Goal: Transaction & Acquisition: Purchase product/service

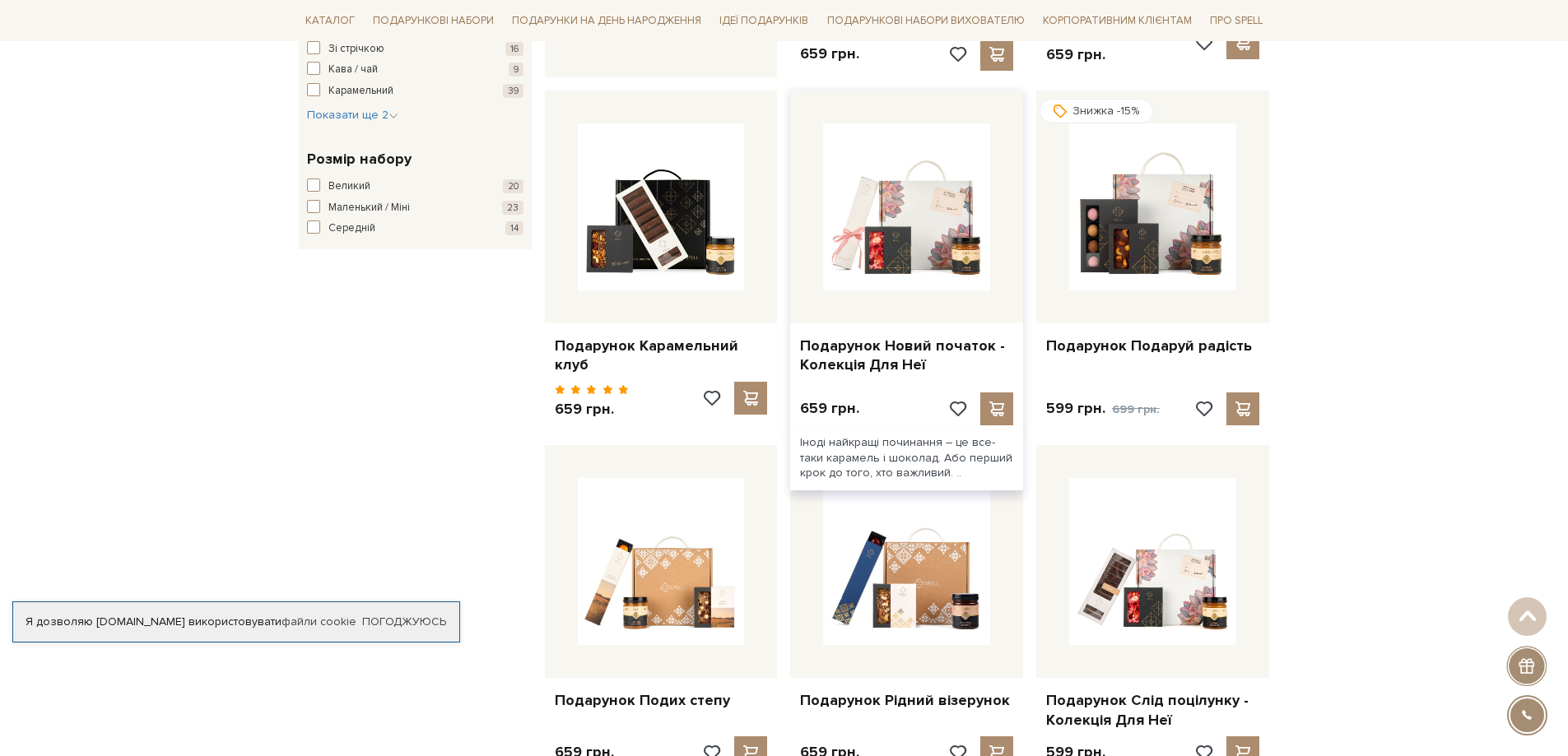
scroll to position [1234, 0]
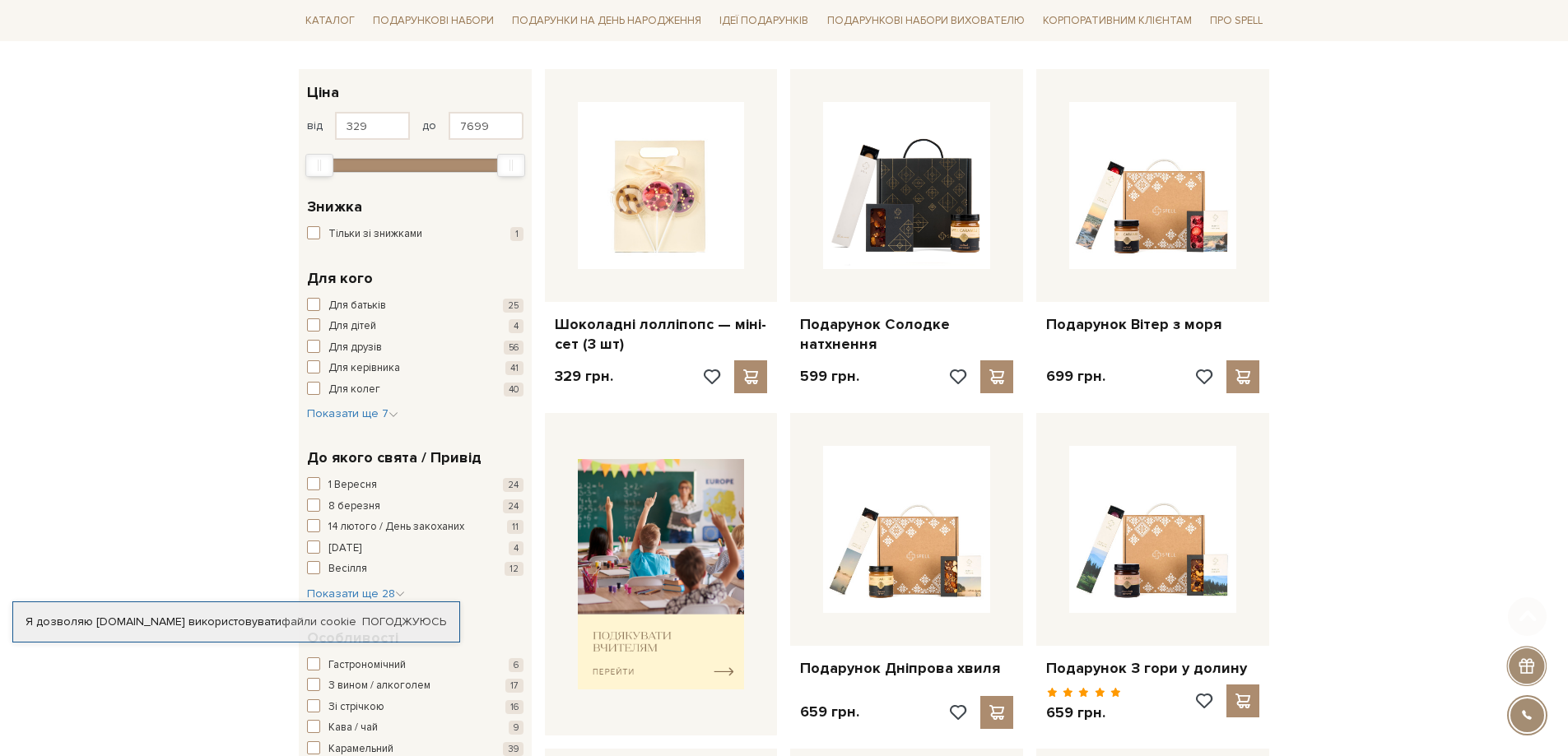
scroll to position [329, 0]
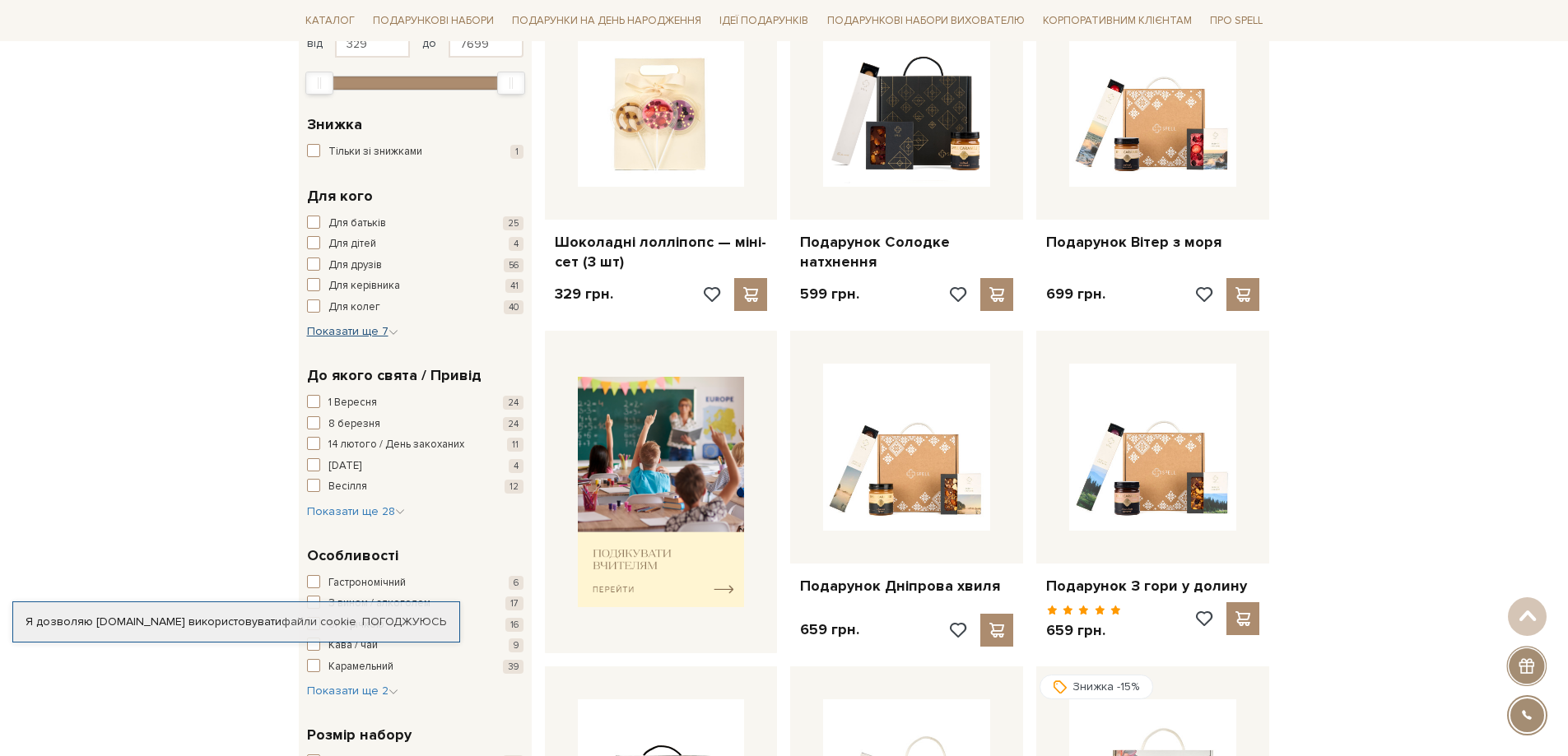
click at [364, 335] on span "Показати ще 7" at bounding box center [352, 330] width 91 height 14
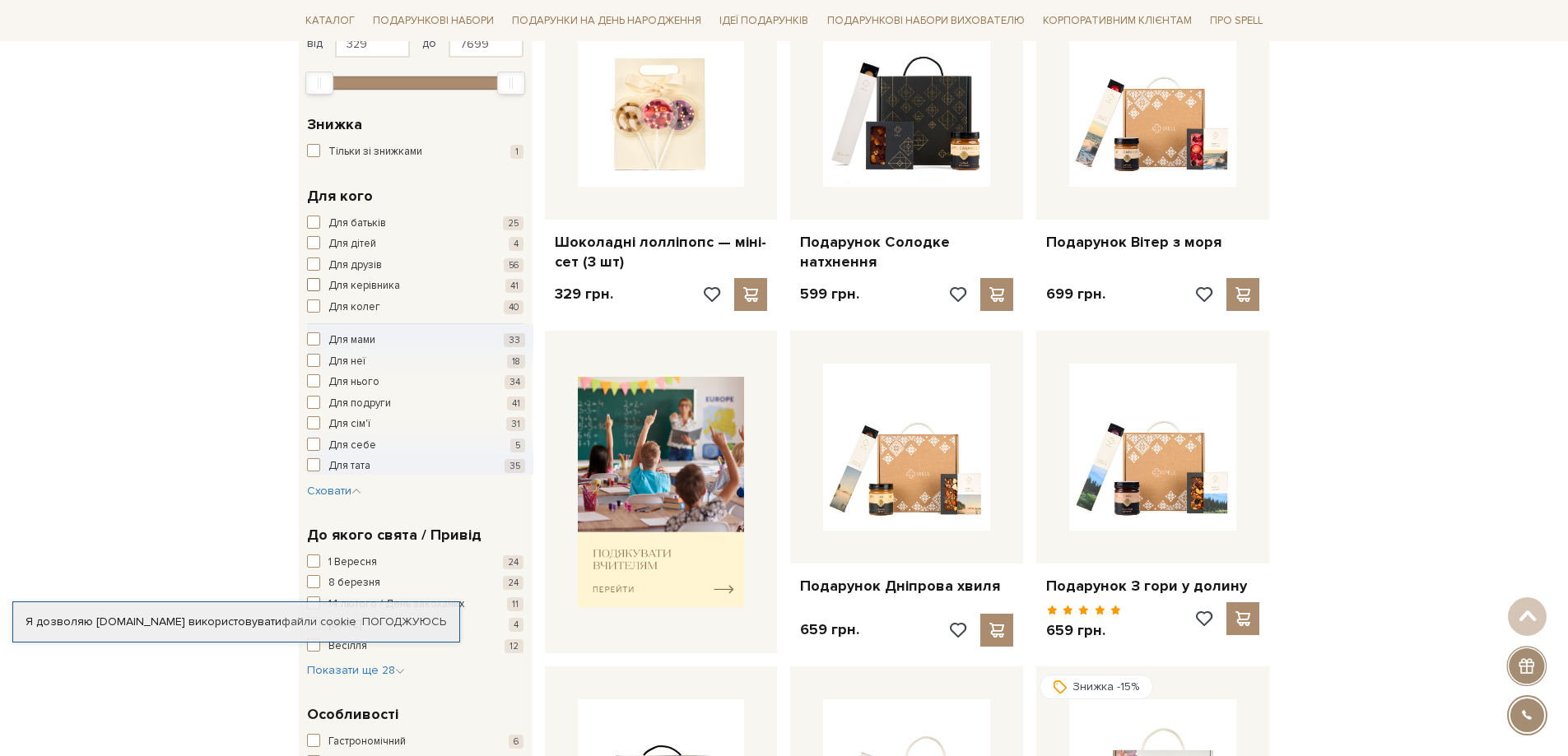
click at [312, 287] on span "button" at bounding box center [314, 285] width 13 height 13
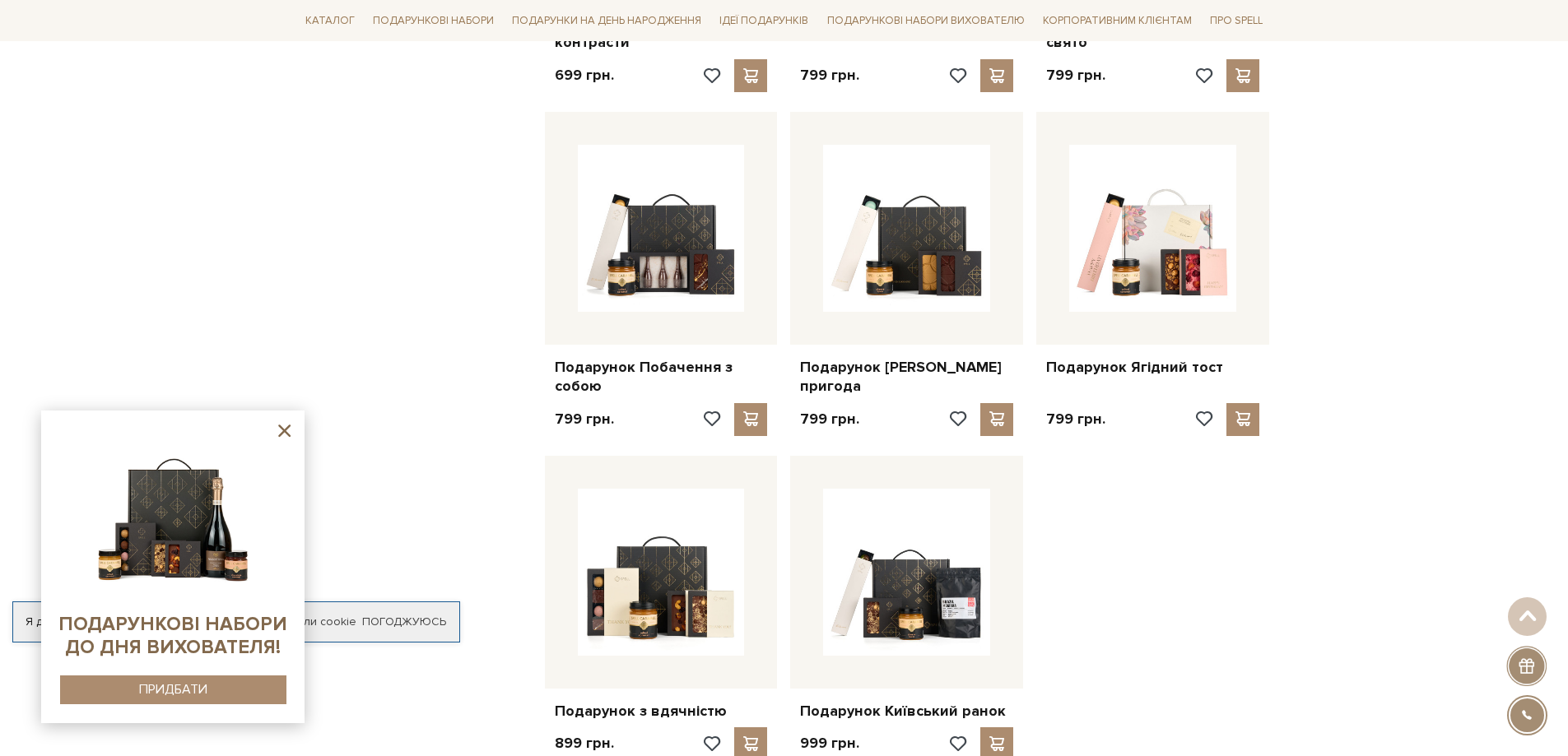
scroll to position [1810, 0]
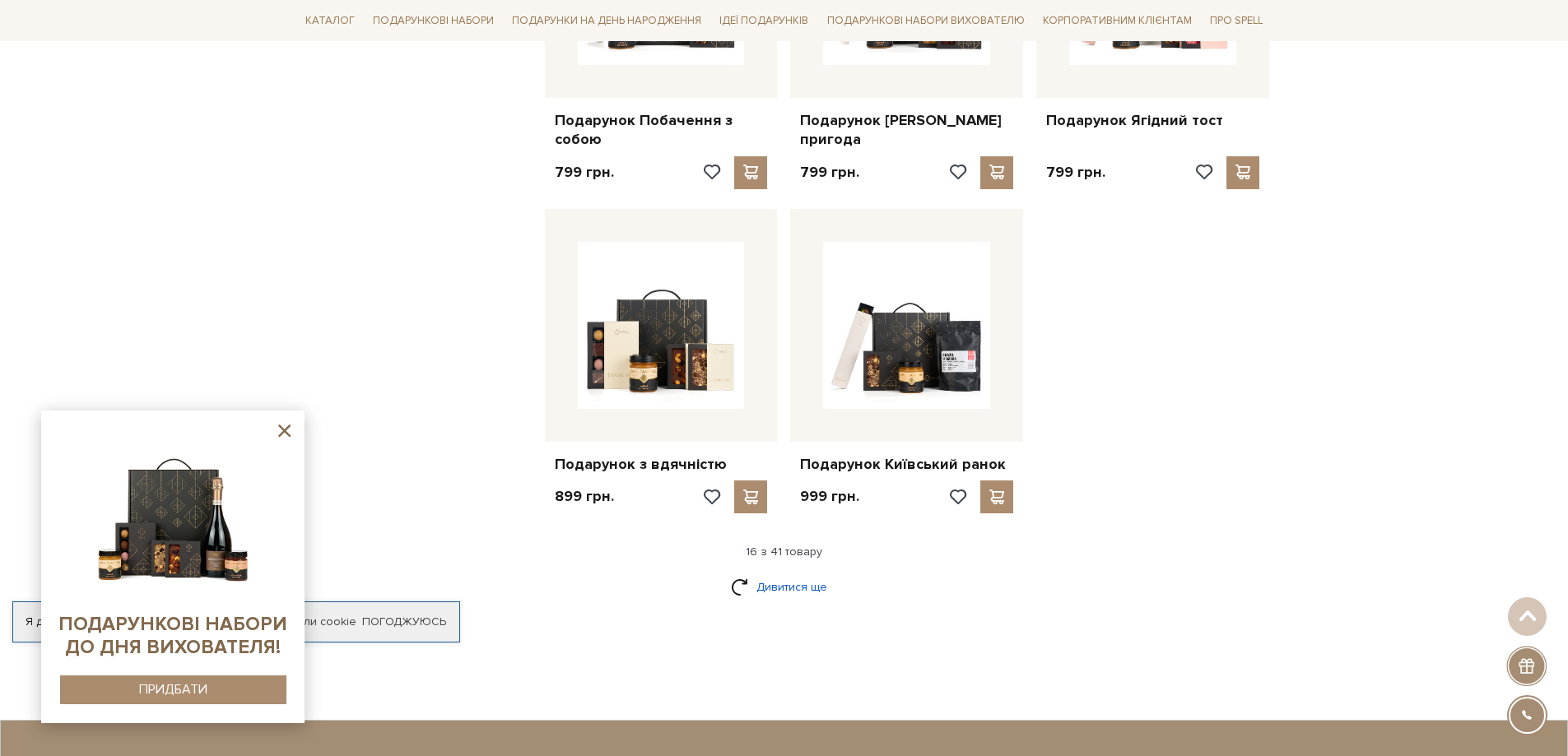
click at [776, 572] on link "Дивитися ще" at bounding box center [784, 587] width 107 height 29
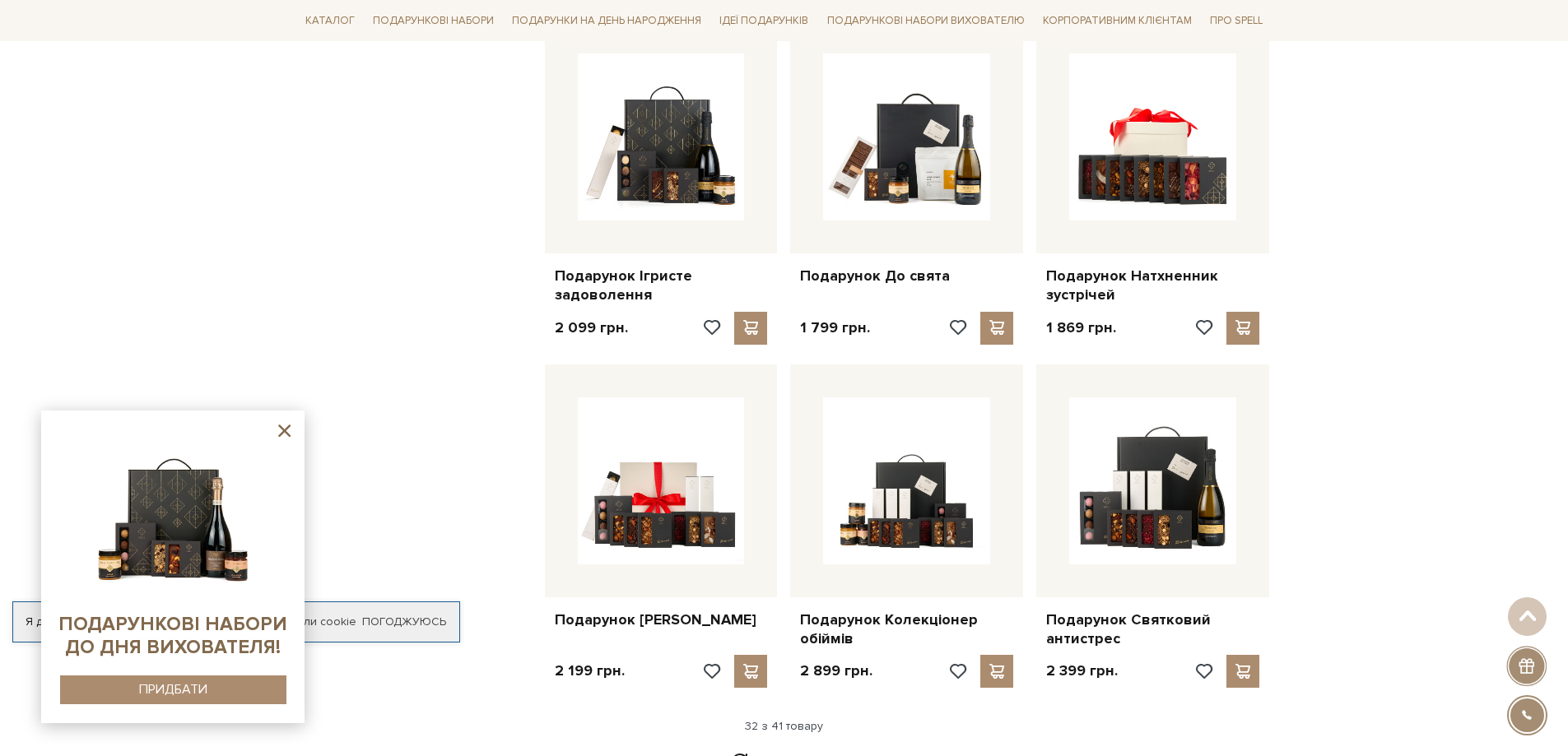
scroll to position [3619, 0]
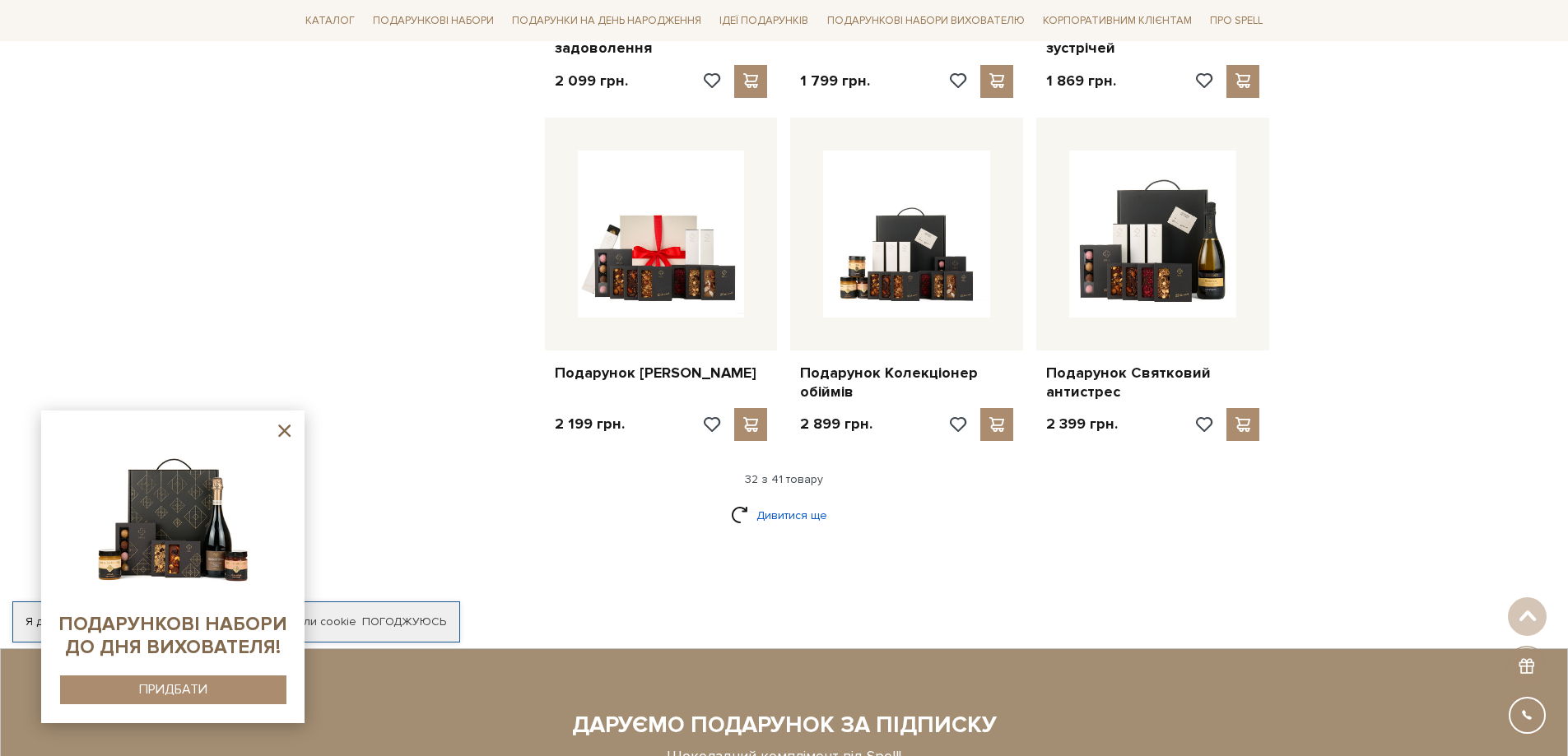
click at [792, 501] on link "Дивитися ще" at bounding box center [784, 515] width 107 height 29
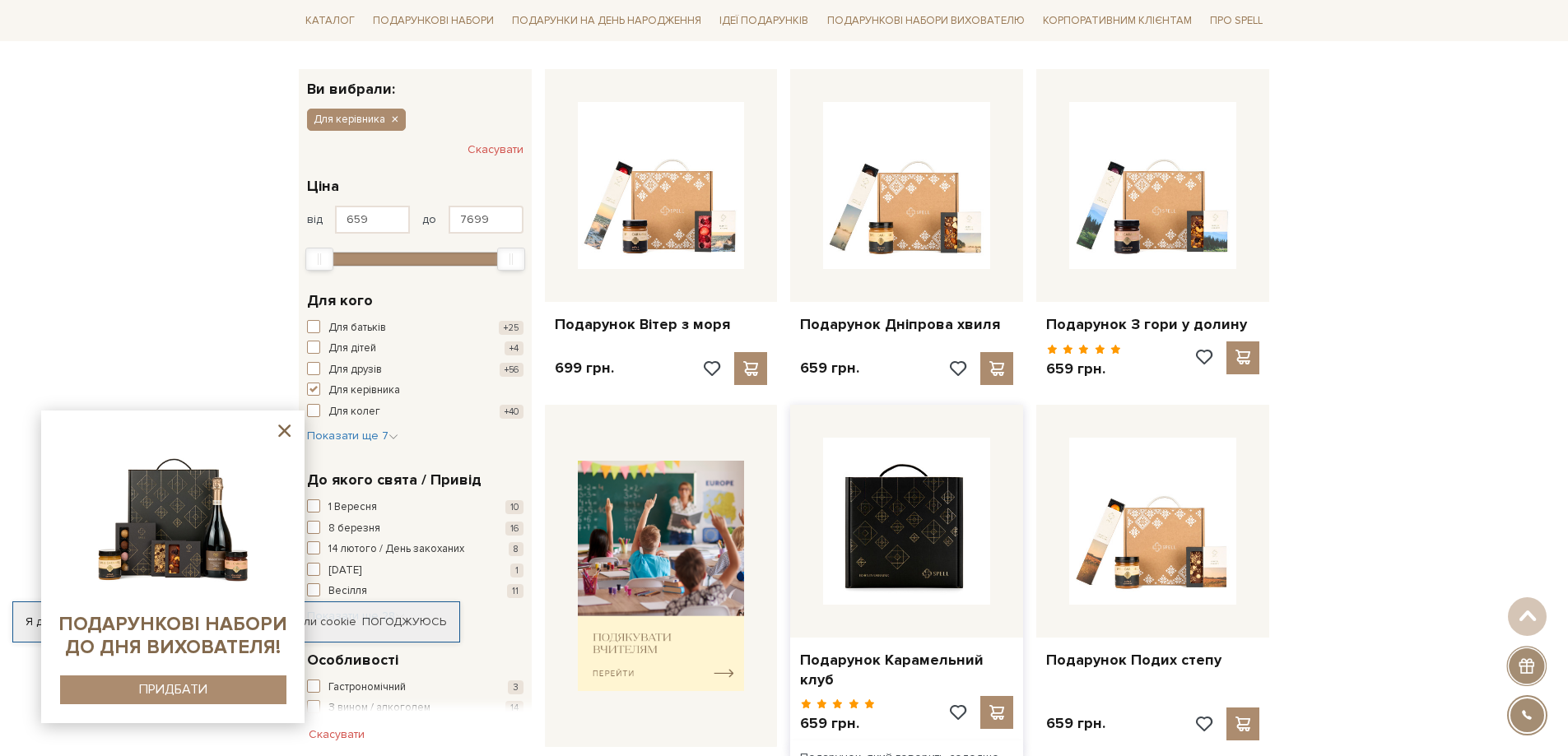
scroll to position [0, 0]
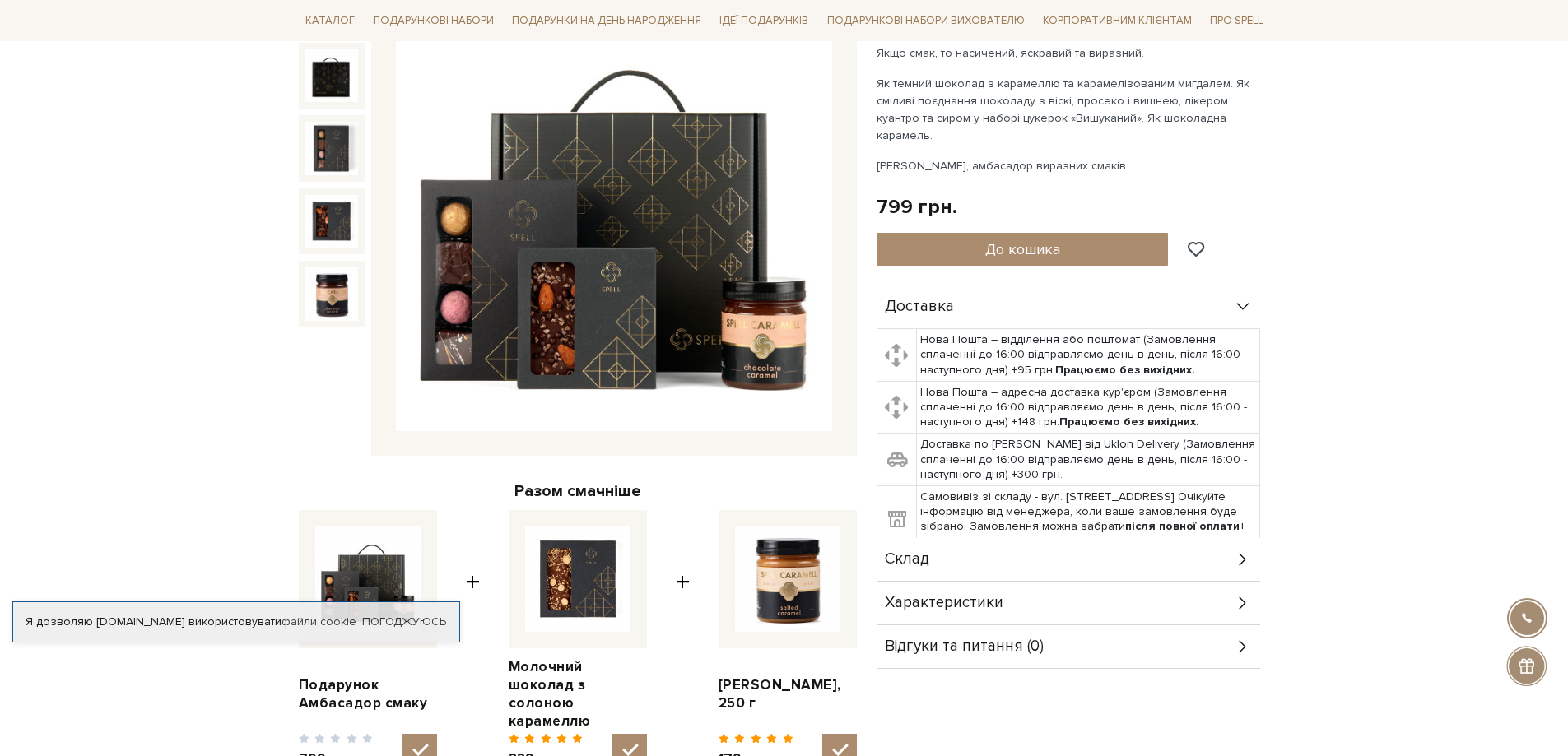
scroll to position [164, 0]
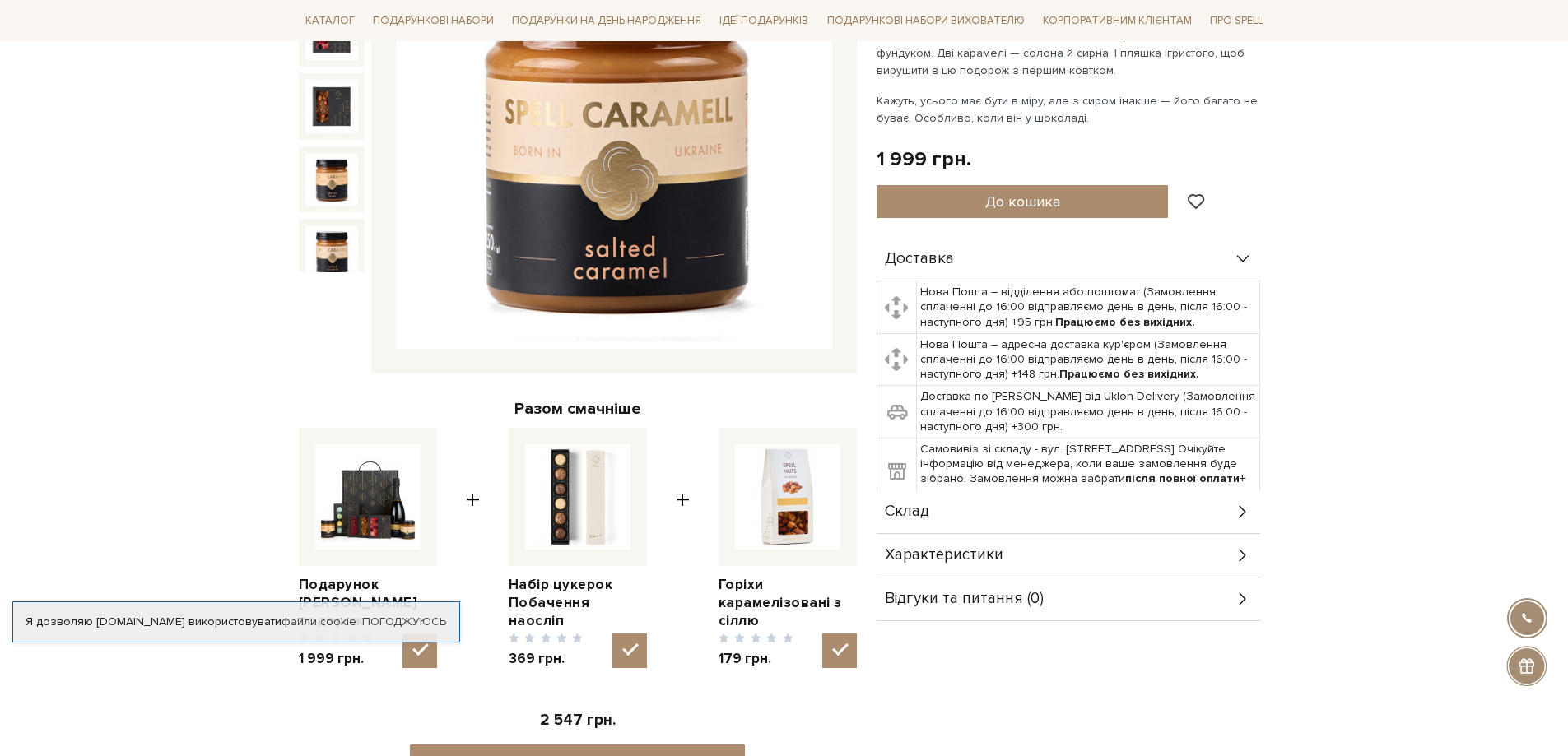
scroll to position [83, 0]
